Goal: Task Accomplishment & Management: Complete application form

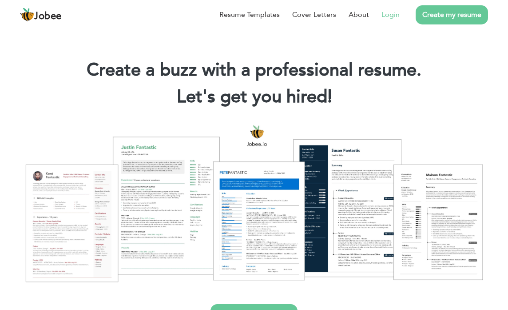
click at [394, 17] on link "Login" at bounding box center [391, 14] width 18 height 11
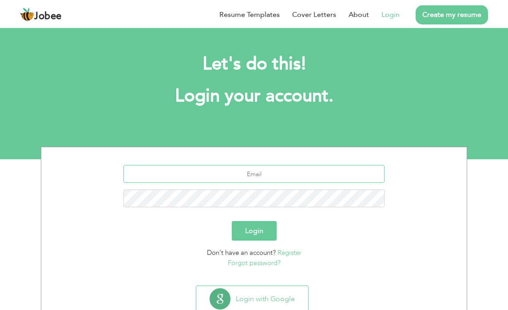
click at [280, 176] on input "text" at bounding box center [255, 174] width 262 height 18
paste input "[EMAIL_ADDRESS][DOMAIN_NAME]"
type input "[EMAIL_ADDRESS][DOMAIN_NAME]"
click at [232, 221] on button "Login" at bounding box center [254, 231] width 45 height 20
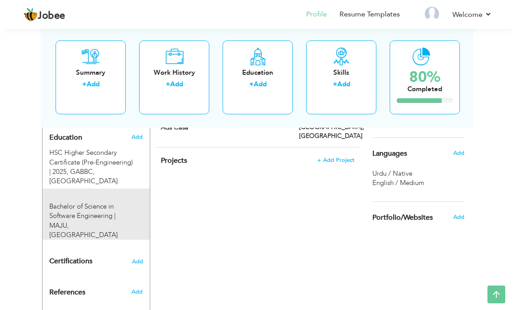
scroll to position [400, 0]
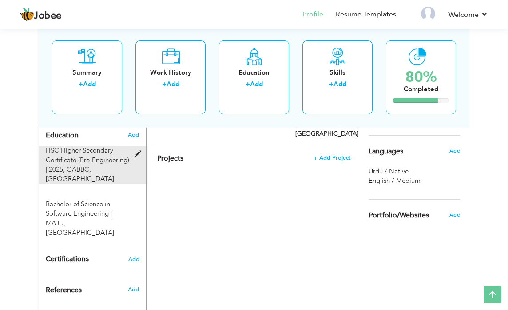
click at [83, 146] on span "HSC Higher Secondary Certificate (Pre-Engineering) | 2025," at bounding box center [88, 160] width 84 height 28
type input "HSC Higher Secondary Certificate (Pre-Engineering)"
type input "2025"
type input "GABBC"
radio input "true"
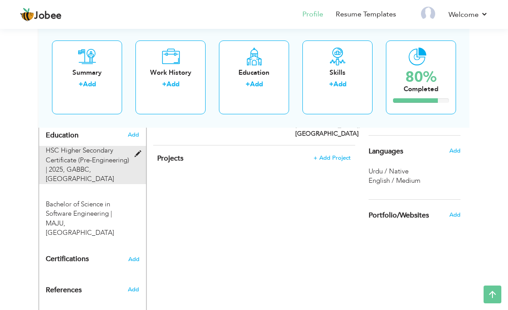
type input "[GEOGRAPHIC_DATA]"
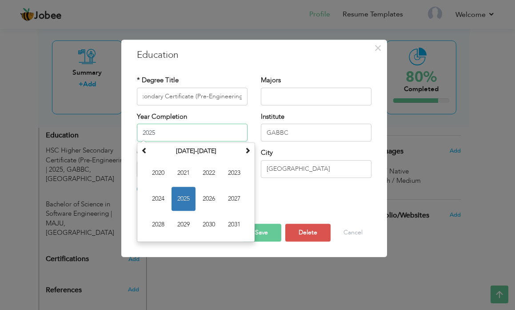
scroll to position [0, 0]
drag, startPoint x: 187, startPoint y: 132, endPoint x: 63, endPoint y: 139, distance: 124.6
click at [70, 137] on div "× Education * Degree Title HSC Higher Secondary Certificate (Pre-Engineering) M…" at bounding box center [257, 155] width 515 height 310
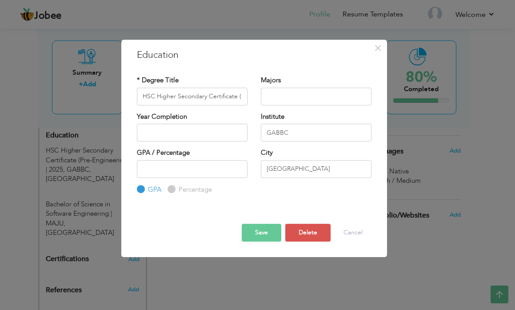
click at [120, 116] on div "× Education * Degree Title HSC Higher Secondary Certificate (Pre-Engineering) M…" at bounding box center [257, 155] width 515 height 310
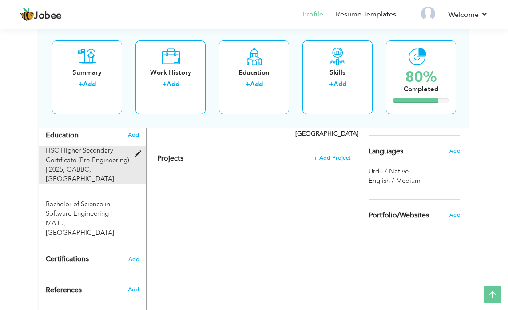
click at [79, 153] on span "HSC Higher Secondary Certificate (Pre-Engineering) | 2025," at bounding box center [88, 160] width 84 height 28
type input "2025"
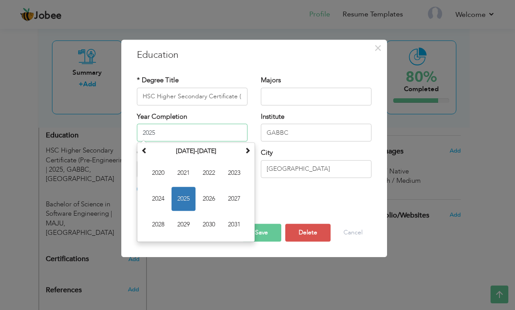
drag, startPoint x: 164, startPoint y: 128, endPoint x: 80, endPoint y: 142, distance: 84.7
click at [79, 138] on div "× Education * Degree Title HSC Higher Secondary Certificate (Pre-Engineering) M…" at bounding box center [257, 155] width 515 height 310
click at [271, 232] on button "Save" at bounding box center [262, 232] width 40 height 18
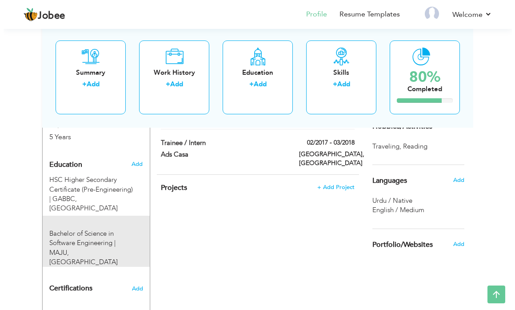
scroll to position [355, 0]
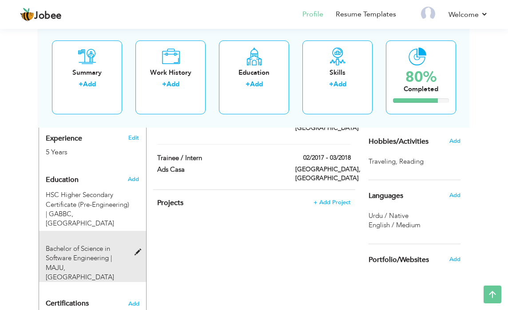
click at [92, 244] on span "Bachelor of Science in Software Engineering |" at bounding box center [79, 253] width 66 height 18
type input "Bachelor of Science in Software Engineering"
type input "MAJU"
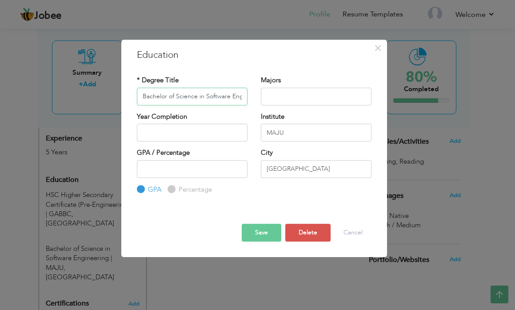
scroll to position [0, 23]
click at [359, 233] on button "Cancel" at bounding box center [353, 232] width 37 height 18
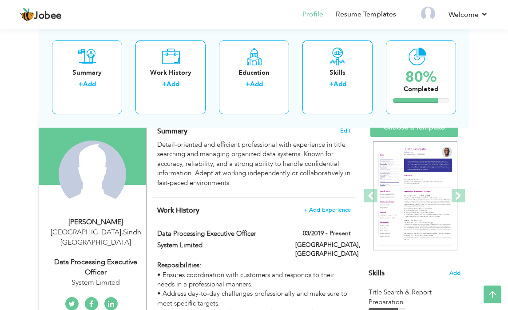
scroll to position [0, 0]
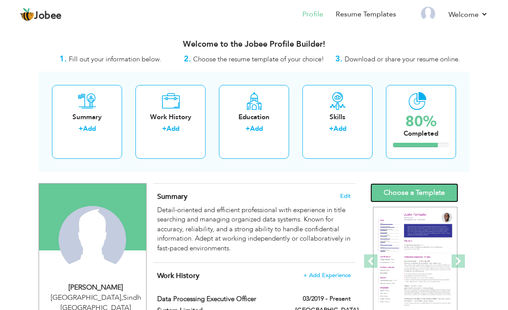
click at [425, 191] on link "Choose a Template" at bounding box center [415, 192] width 88 height 19
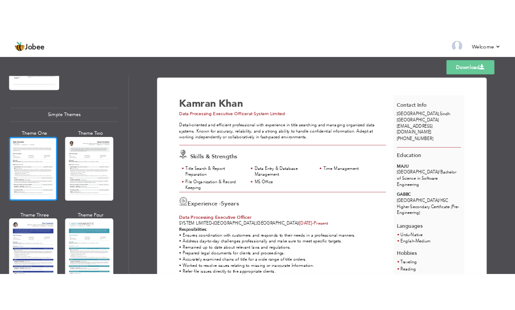
scroll to position [1538, 0]
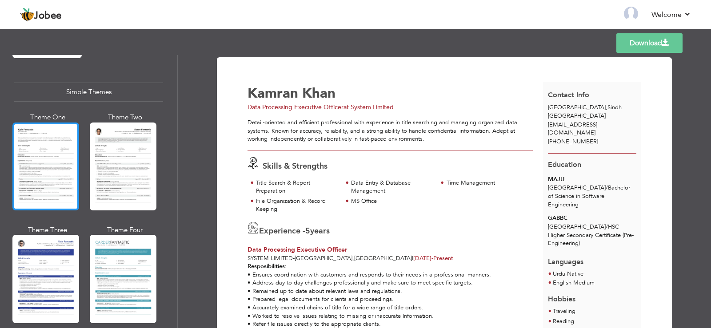
click at [47, 152] on div at bounding box center [45, 167] width 67 height 88
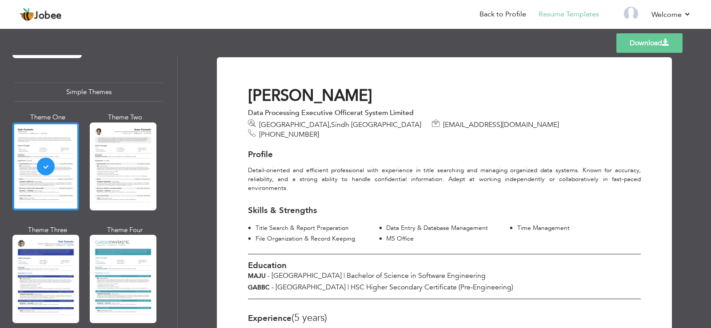
drag, startPoint x: 652, startPoint y: 45, endPoint x: 499, endPoint y: 92, distance: 160.1
click at [515, 48] on link "Download" at bounding box center [649, 43] width 66 height 20
